Goal: Download file/media

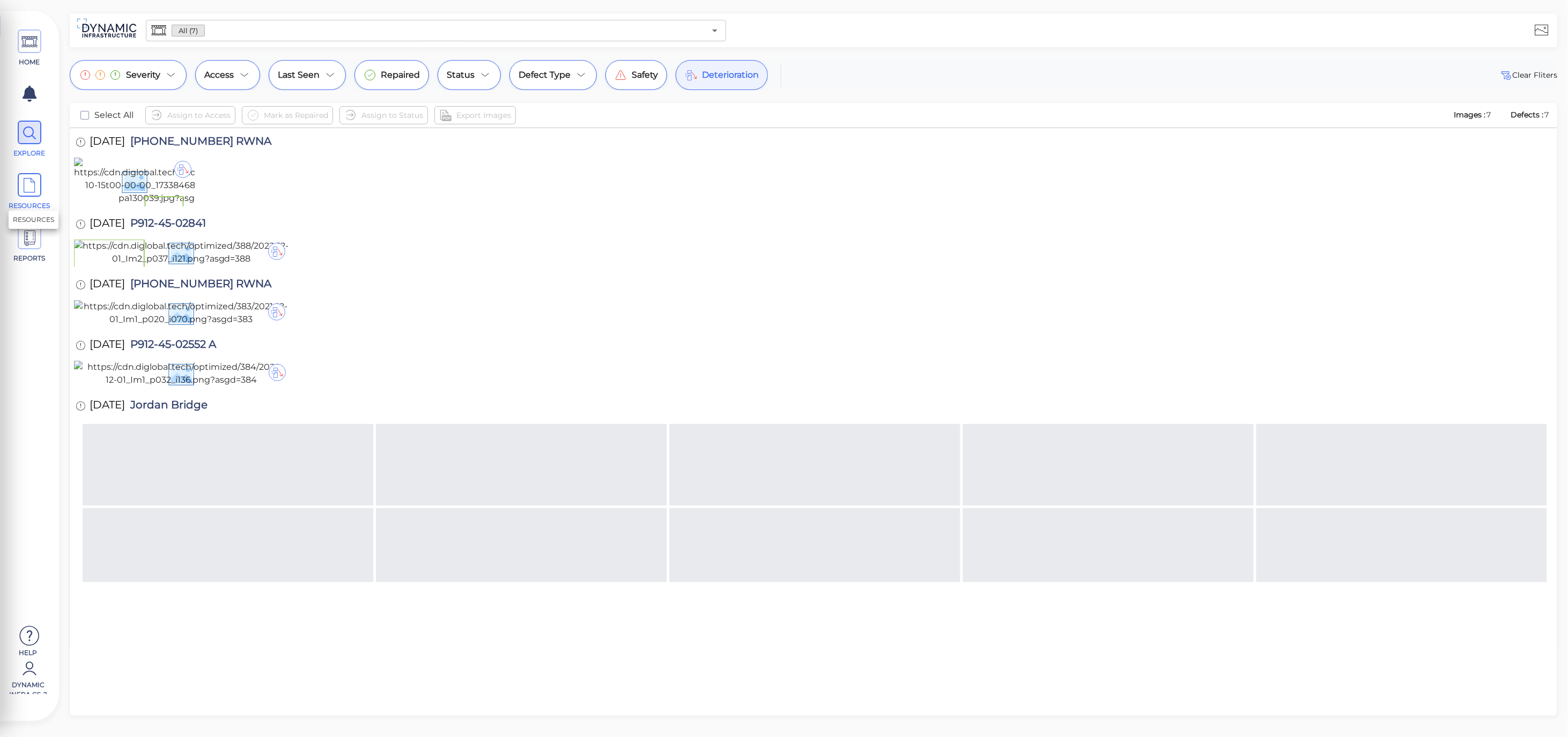
click at [18, 192] on span at bounding box center [30, 185] width 24 height 24
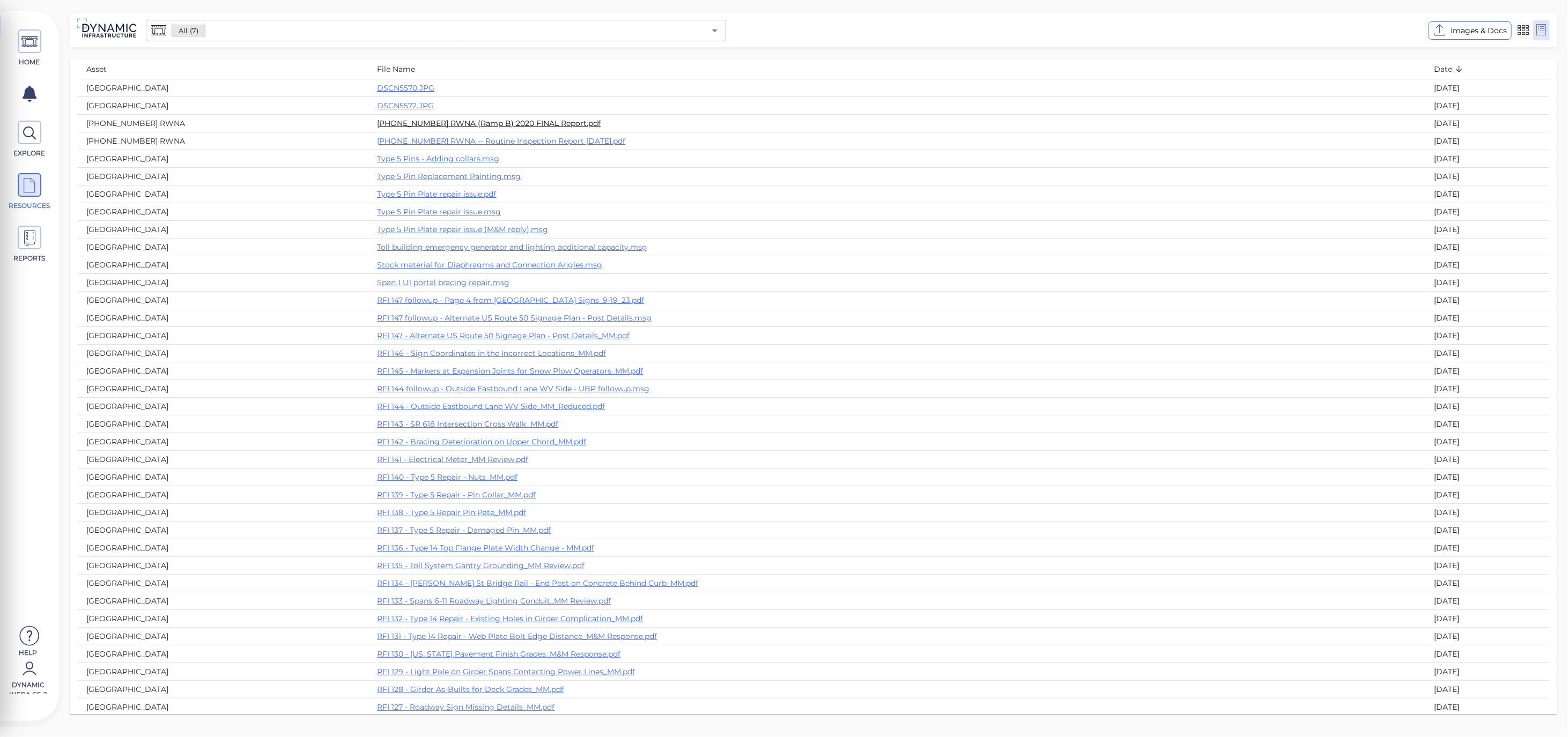
click at [398, 120] on link "[PHONE_NUMBER] RWNA (Ramp B) 2020 FINAL Report.pdf" at bounding box center [489, 123] width 224 height 10
click at [40, 141] on span at bounding box center [30, 133] width 24 height 24
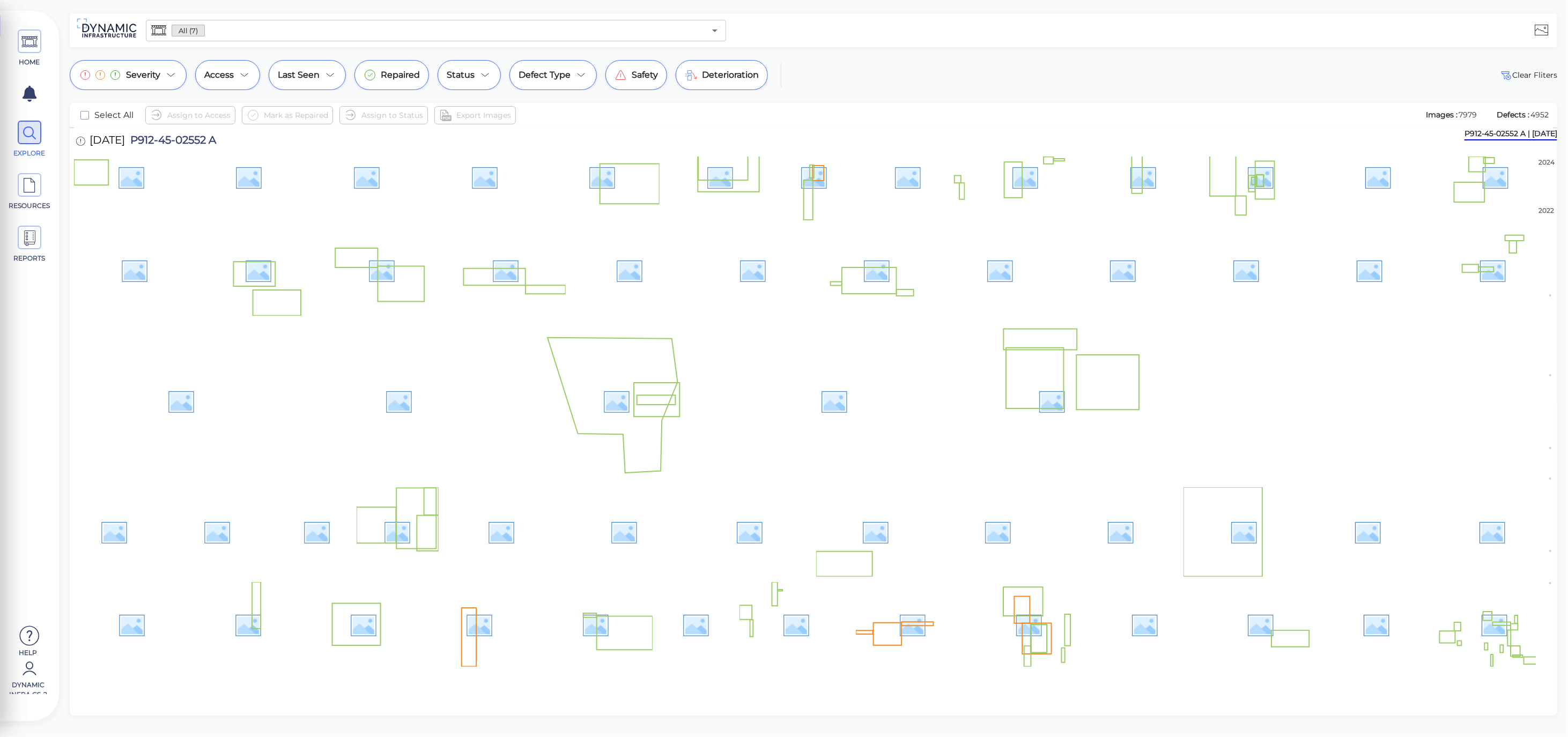
scroll to position [555, 0]
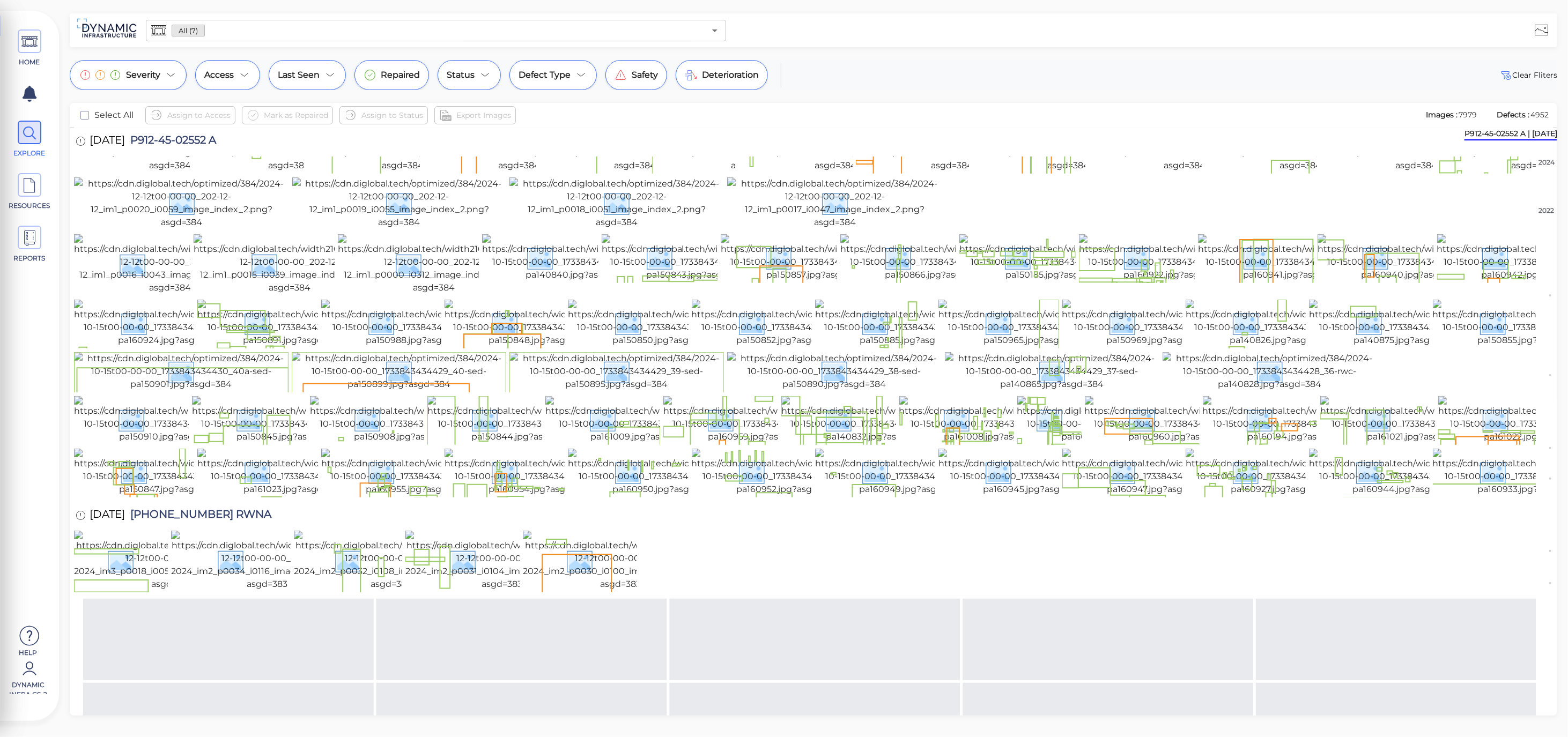
click at [1002, 42] on img at bounding box center [1052, 16] width 215 height 52
